Goal: Find specific page/section: Find specific page/section

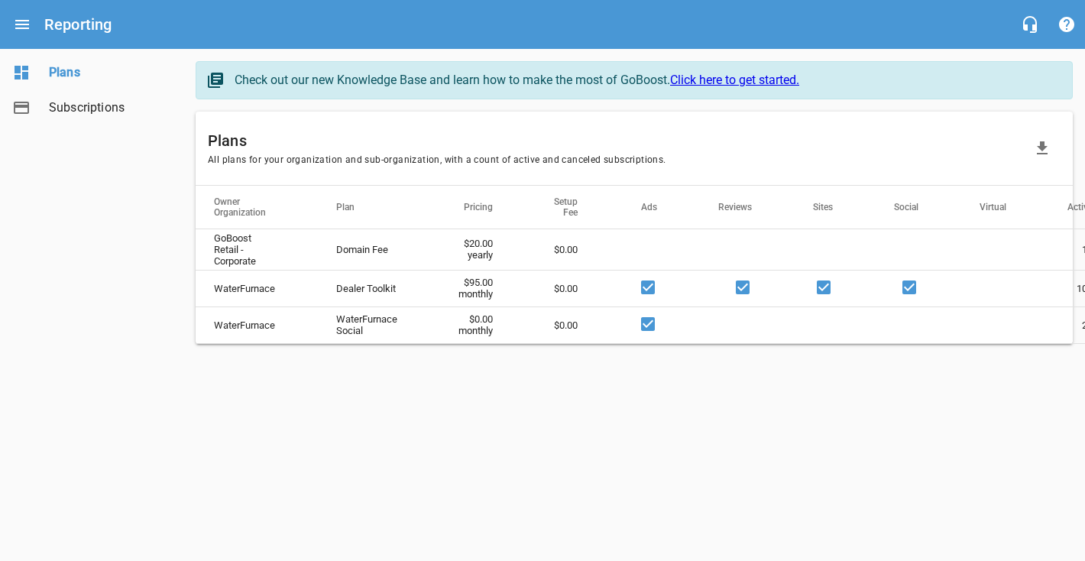
click at [99, 108] on span "Subscriptions" at bounding box center [107, 108] width 116 height 18
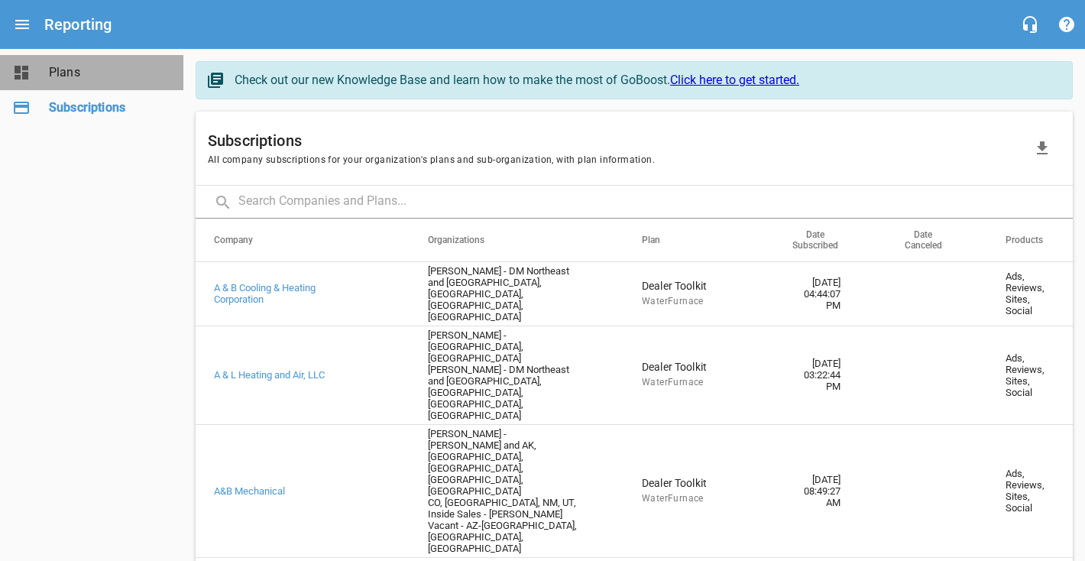
click at [66, 72] on span "Plans" at bounding box center [107, 72] width 116 height 18
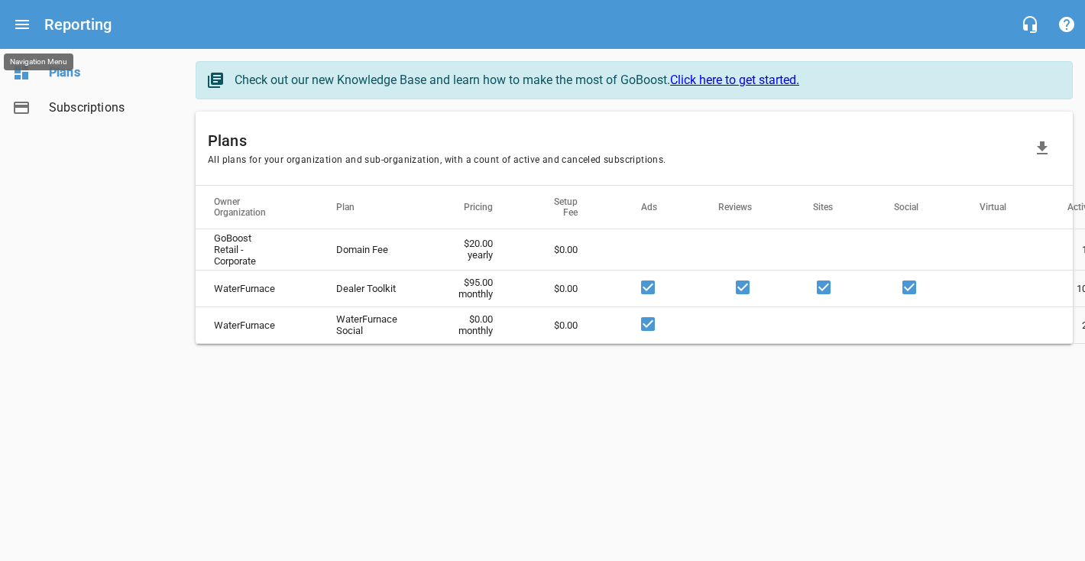
click at [28, 24] on icon "Open drawer" at bounding box center [22, 24] width 14 height 9
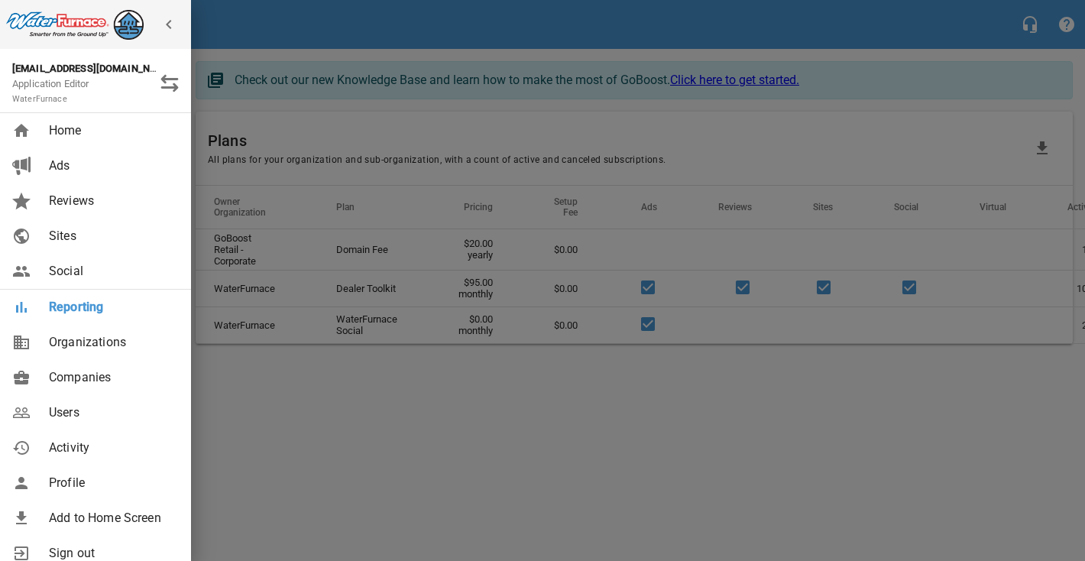
click at [79, 309] on span "Reporting" at bounding box center [111, 307] width 124 height 18
click at [96, 133] on span "Home" at bounding box center [111, 131] width 124 height 18
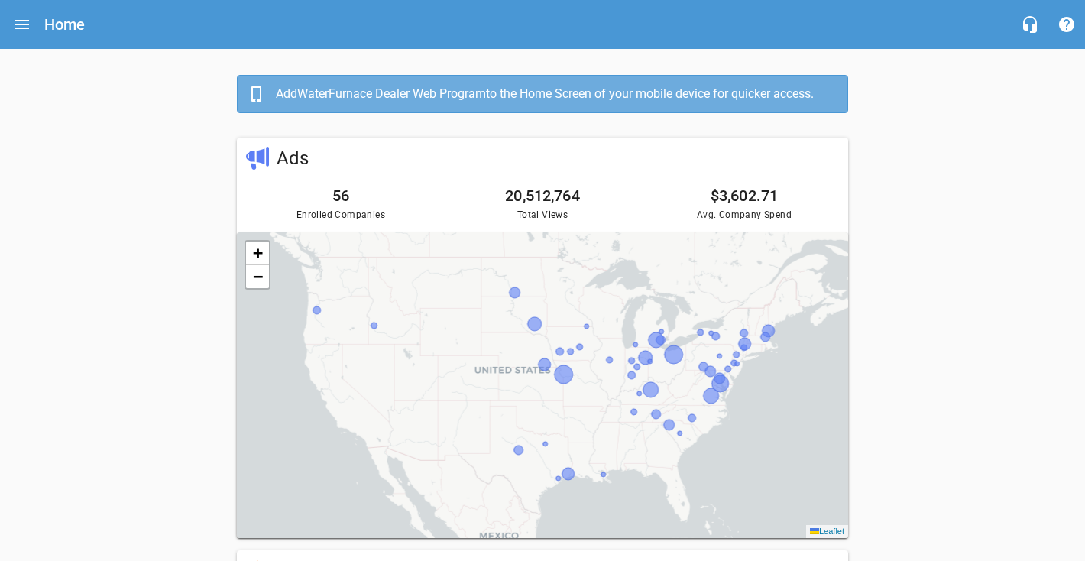
scroll to position [200, 0]
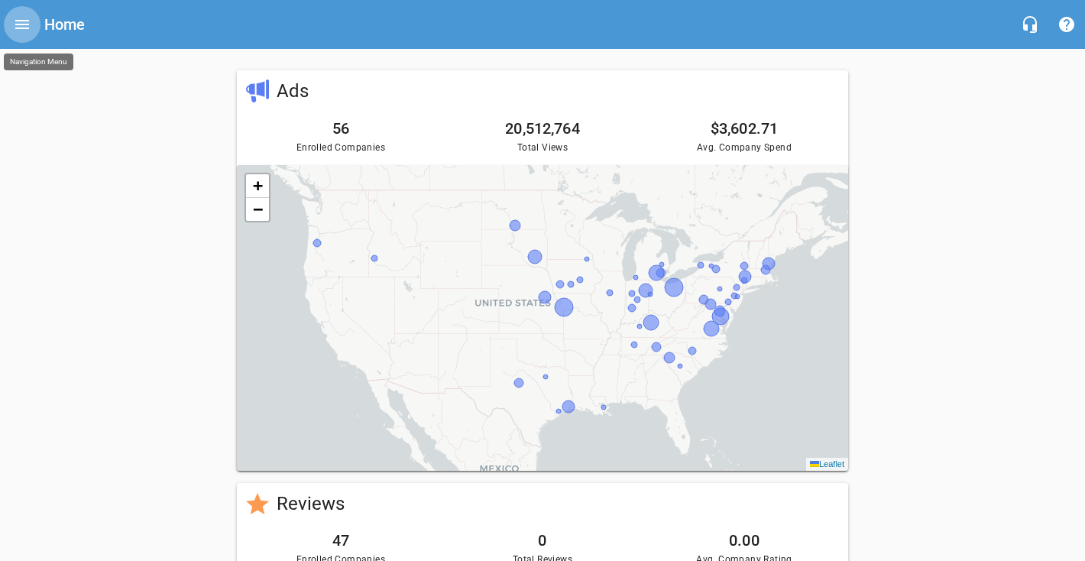
click at [29, 25] on icon "Open drawer" at bounding box center [22, 24] width 18 height 18
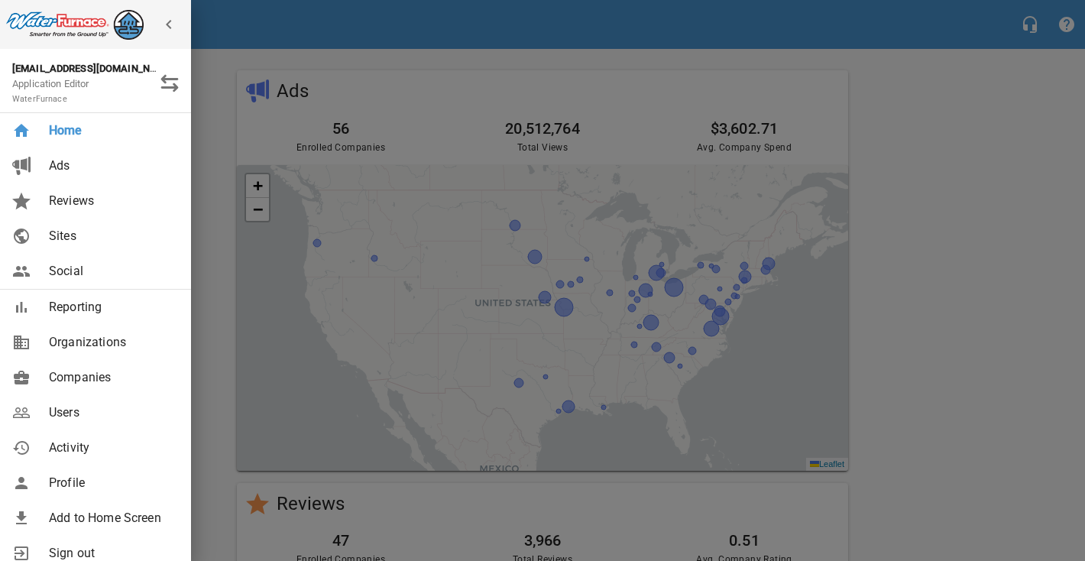
click at [91, 361] on link "Companies" at bounding box center [95, 377] width 191 height 35
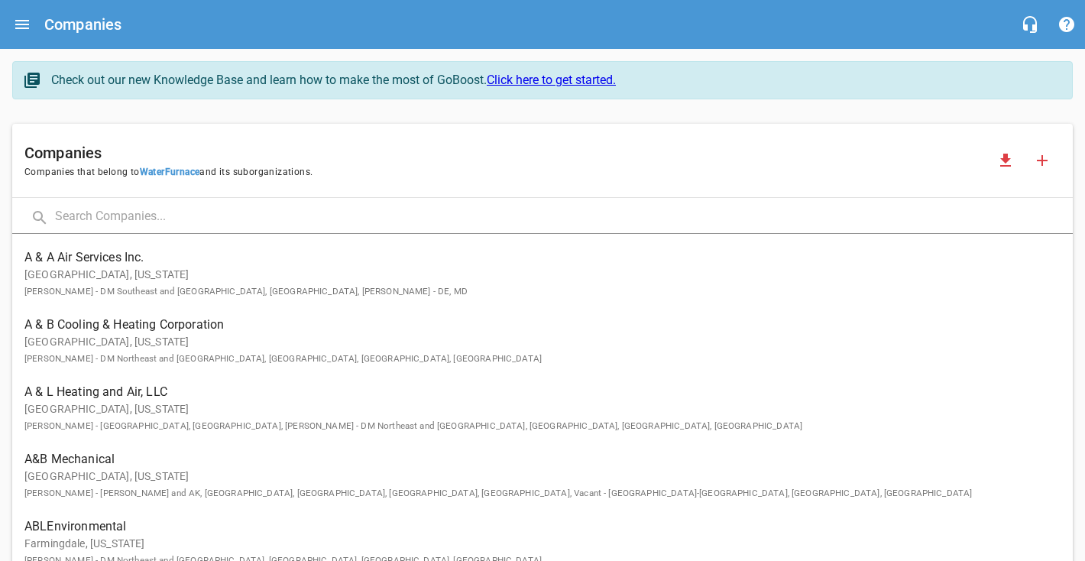
click at [107, 212] on input "text" at bounding box center [564, 217] width 1018 height 33
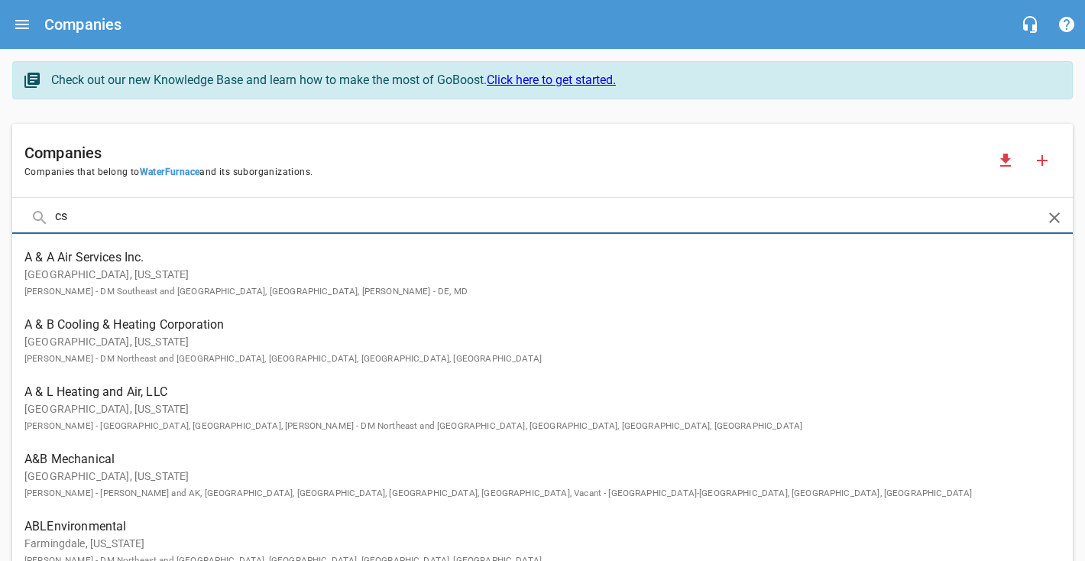
type input "cs"
click button at bounding box center [0, 0] width 0 height 0
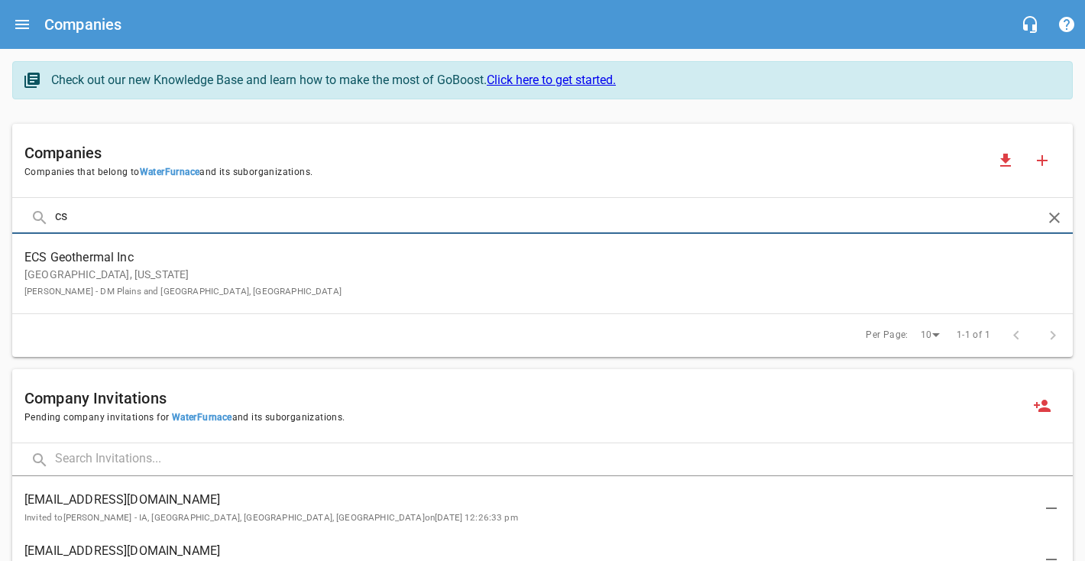
click at [127, 261] on span "ECS Geothermal Inc" at bounding box center [530, 257] width 1012 height 18
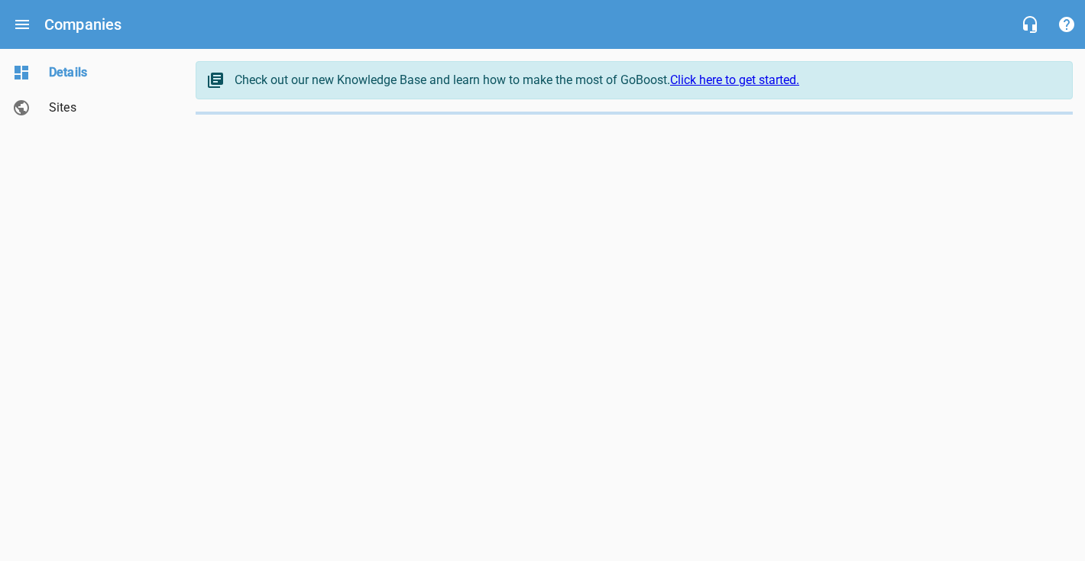
select select "[US_STATE]"
select select "5"
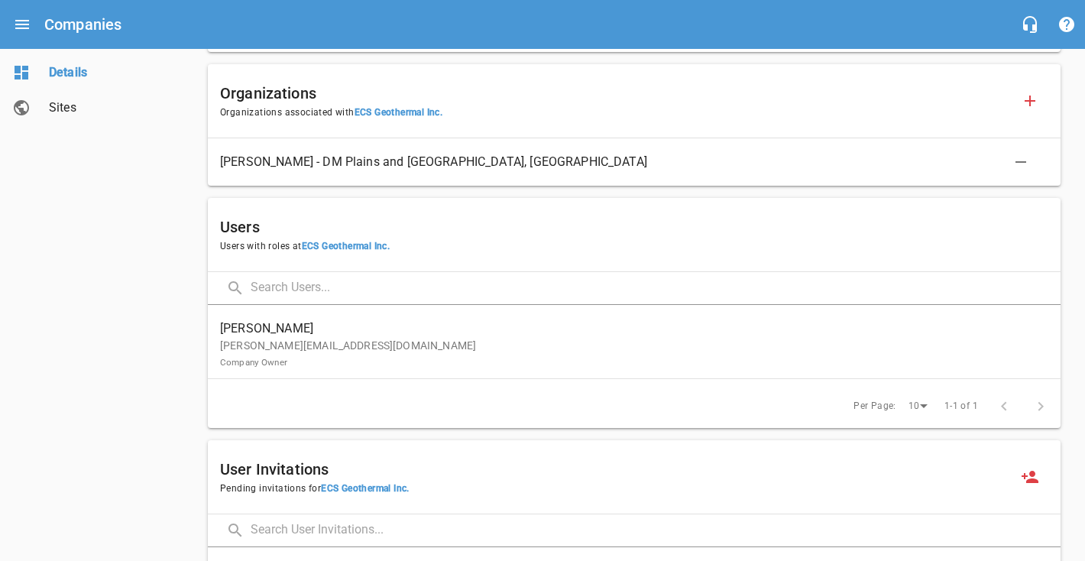
scroll to position [740, 0]
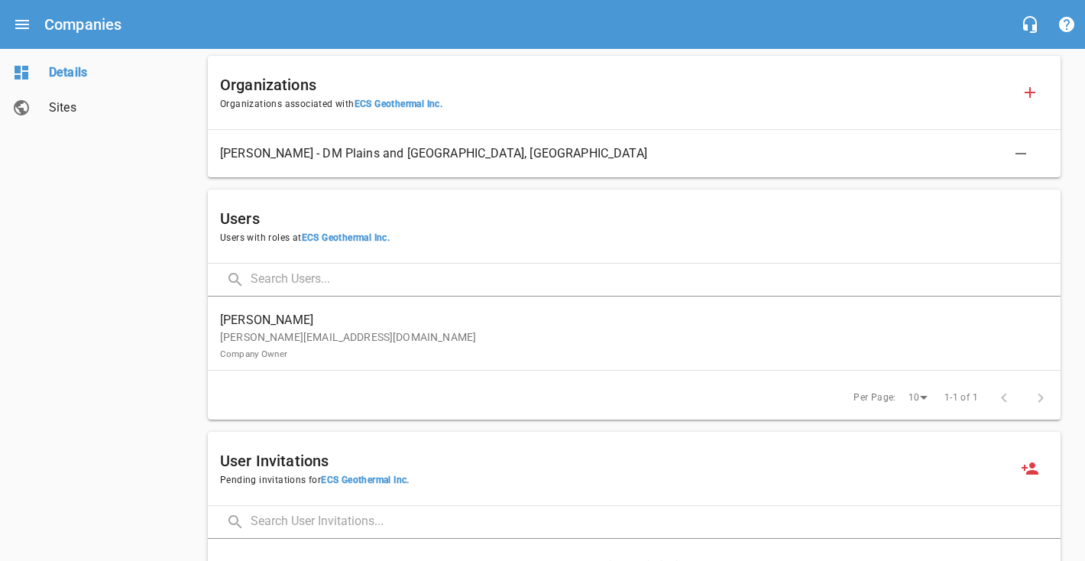
click at [355, 340] on p "[PERSON_NAME][EMAIL_ADDRESS][DOMAIN_NAME] Company Owner" at bounding box center [628, 345] width 816 height 32
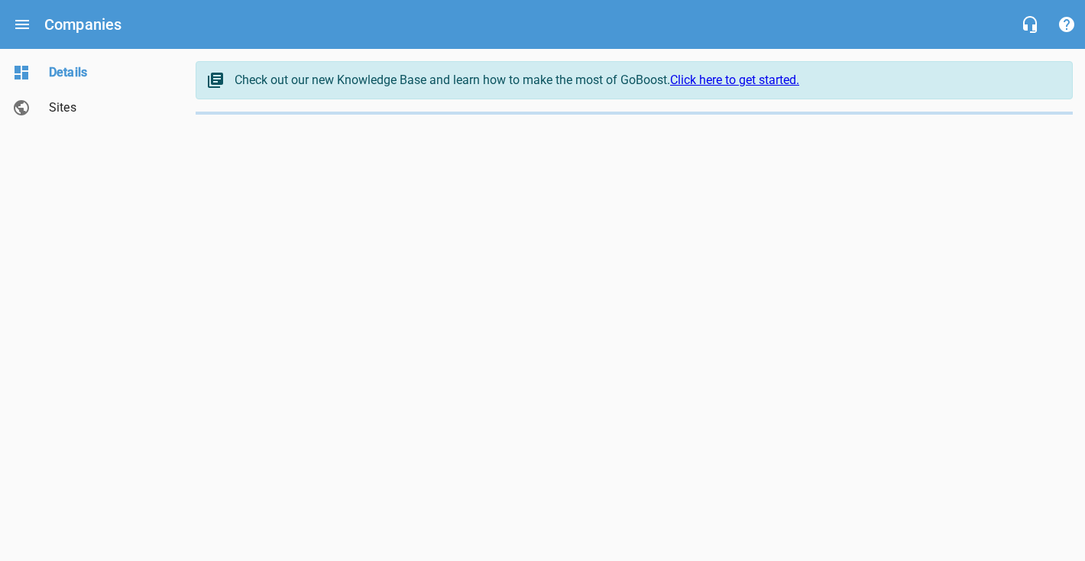
select select "[US_STATE]"
select select "5"
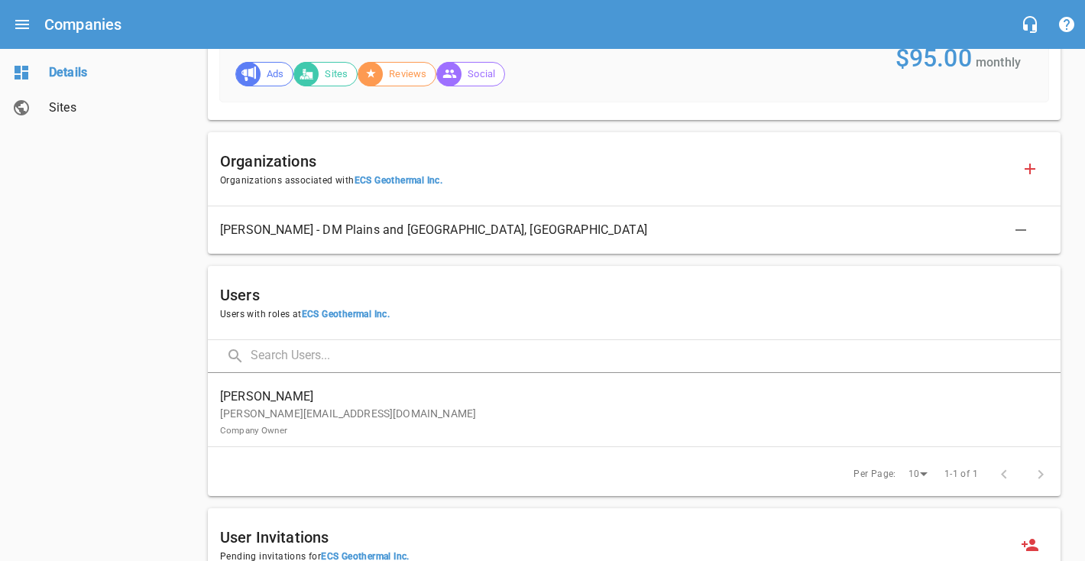
scroll to position [682, 0]
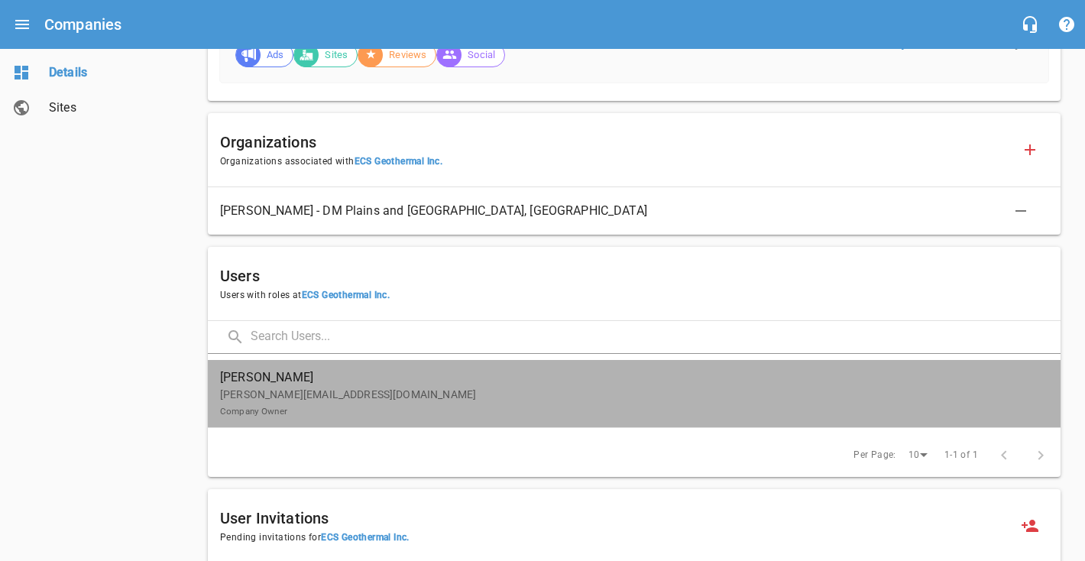
click at [335, 413] on p "[PERSON_NAME][EMAIL_ADDRESS][DOMAIN_NAME] Company Owner" at bounding box center [628, 403] width 816 height 32
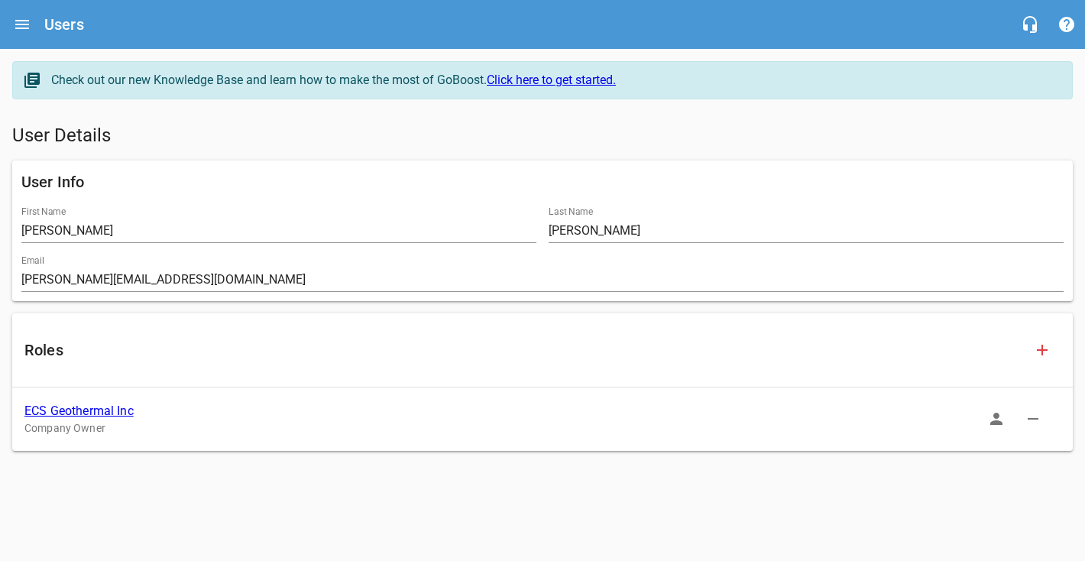
click at [996, 420] on icon "button" at bounding box center [996, 419] width 12 height 12
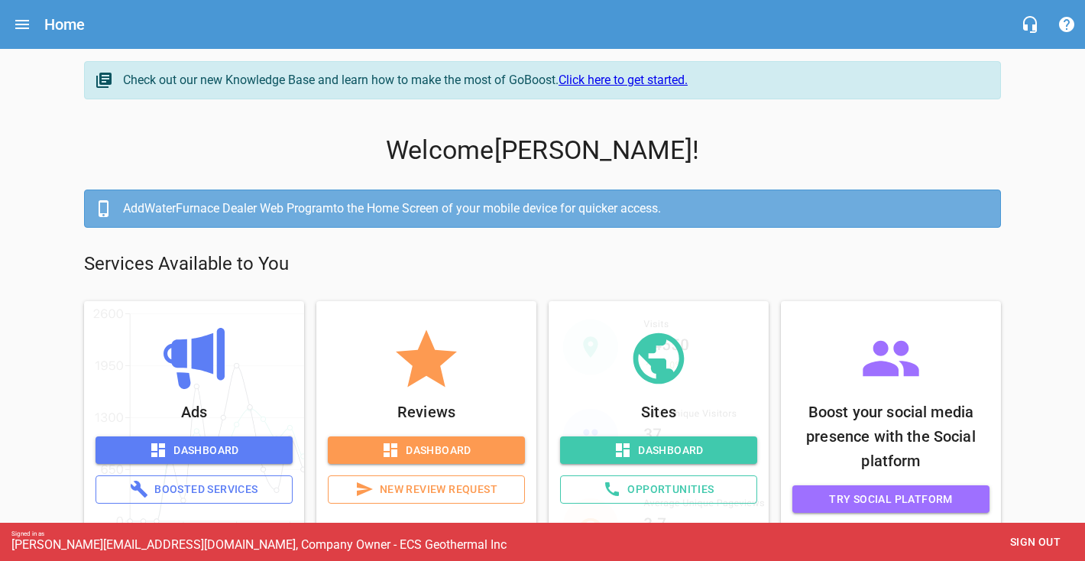
scroll to position [47, 0]
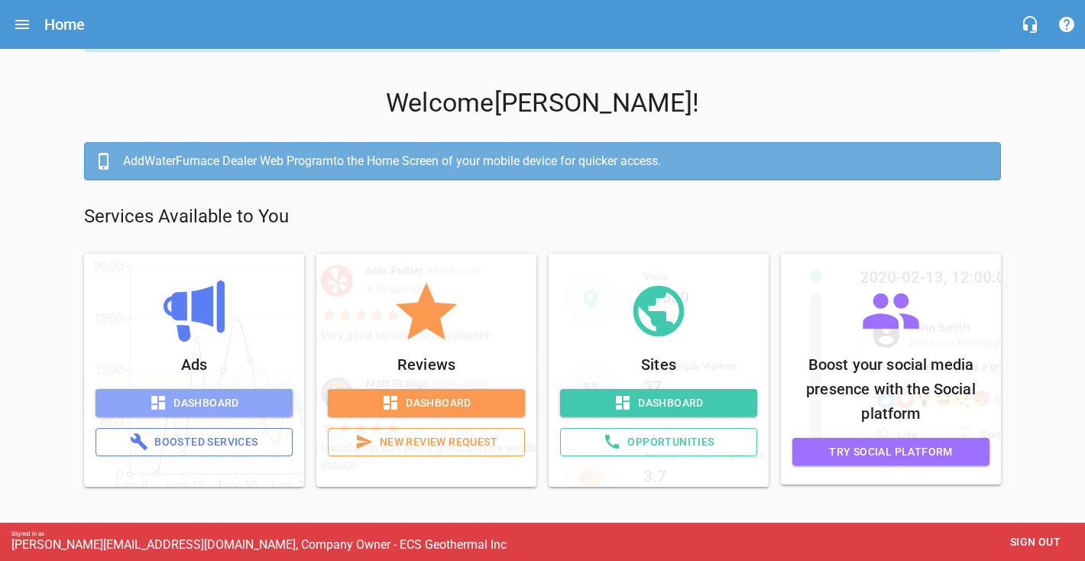
click at [231, 400] on span "Dashboard" at bounding box center [194, 403] width 173 height 19
